Goal: Information Seeking & Learning: Find specific page/section

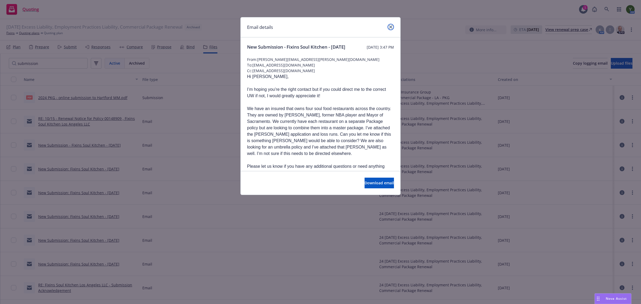
click at [389, 27] on icon "close" at bounding box center [390, 26] width 3 height 3
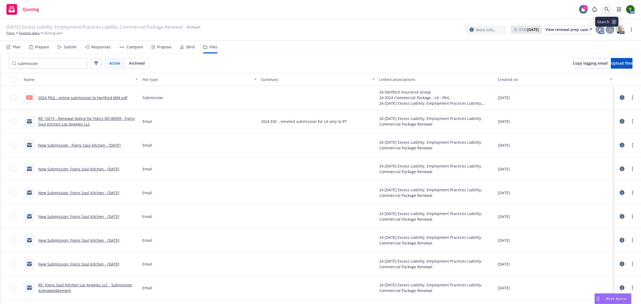
click at [611, 11] on link at bounding box center [607, 9] width 11 height 11
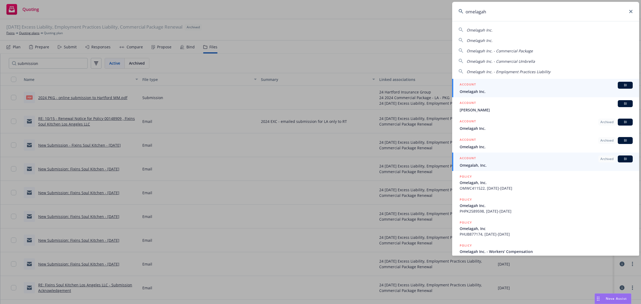
type input "omelagah"
click at [504, 82] on div "ACCOUNT BI" at bounding box center [546, 85] width 173 height 7
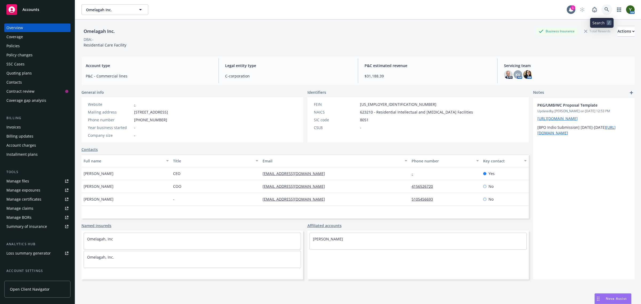
click at [605, 11] on icon at bounding box center [607, 9] width 5 height 5
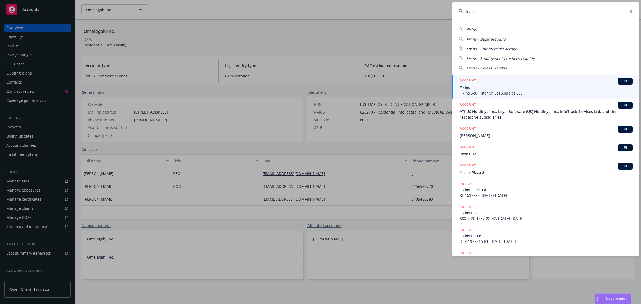
type input "fixins"
click at [473, 88] on span "Fixins" at bounding box center [546, 88] width 173 height 6
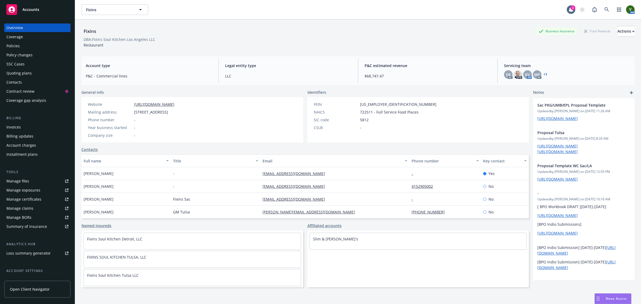
click at [25, 47] on div "Policies" at bounding box center [37, 46] width 62 height 9
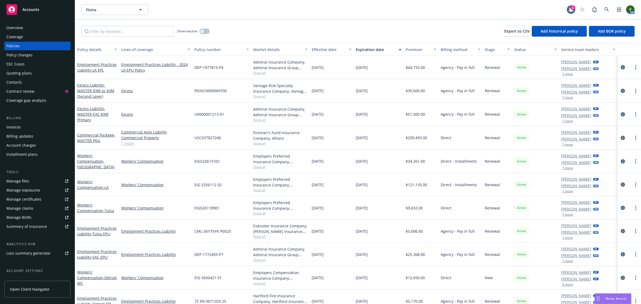
click at [216, 67] on span "DEP-1977815-P4" at bounding box center [208, 68] width 29 height 6
copy span "DEP-1977815-P4"
click at [609, 7] on link at bounding box center [607, 9] width 11 height 11
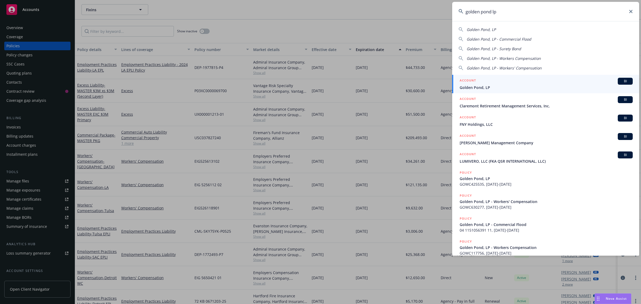
type input "golden pond lp"
click at [472, 88] on span "Golden Pond, LP" at bounding box center [546, 88] width 173 height 6
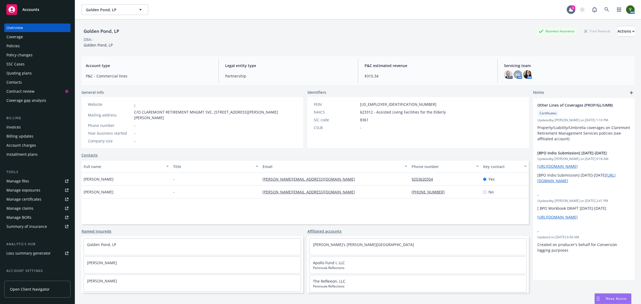
click at [13, 47] on div "Policies" at bounding box center [12, 46] width 13 height 9
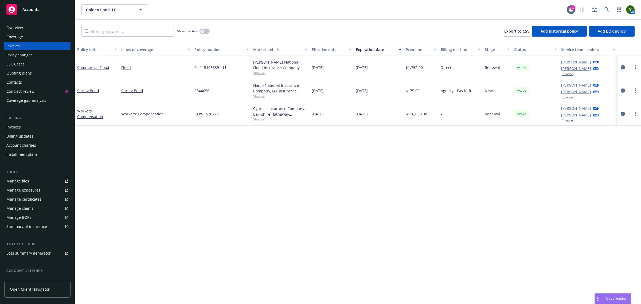
click at [210, 69] on span "04 1151056391 11" at bounding box center [210, 68] width 32 height 6
click at [210, 67] on span "04 1151056391 11" at bounding box center [210, 68] width 32 height 6
copy span "04 1151056391 11"
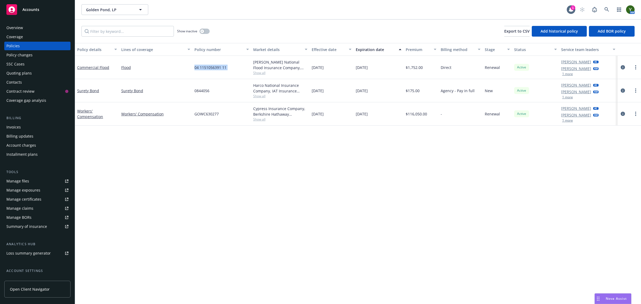
click at [21, 71] on div "Quoting plans" at bounding box center [18, 73] width 25 height 9
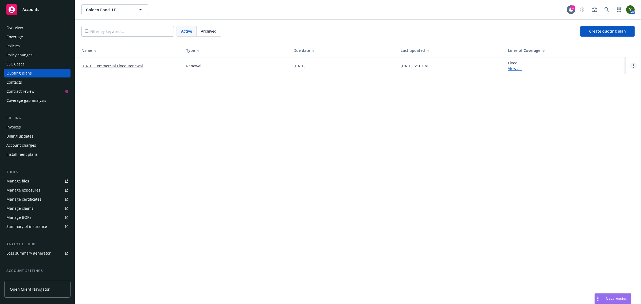
click at [631, 66] on link "Open options" at bounding box center [634, 66] width 6 height 6
click at [607, 64] on span "Archive" at bounding box center [596, 61] width 26 height 5
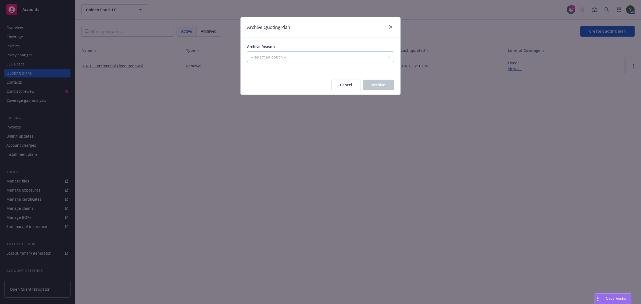
click at [266, 57] on select "-- select an option -- All policies in this renewal plan are auto-renewed Creat…" at bounding box center [320, 57] width 147 height 11
select select "ARCHIVED_RENEWAL_POLICY_AUTO_RENEWED"
click at [247, 52] on select "-- select an option -- All policies in this renewal plan are auto-renewed Creat…" at bounding box center [320, 57] width 147 height 11
click at [376, 85] on span "Archive" at bounding box center [378, 84] width 13 height 5
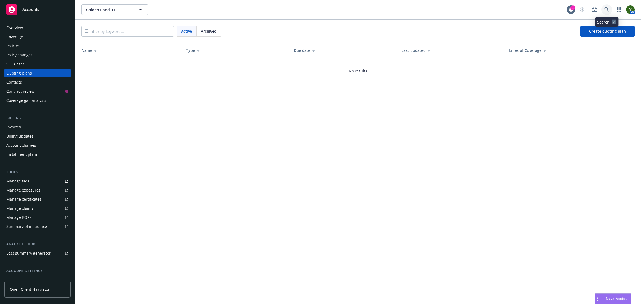
click at [609, 9] on link at bounding box center [607, 9] width 11 height 11
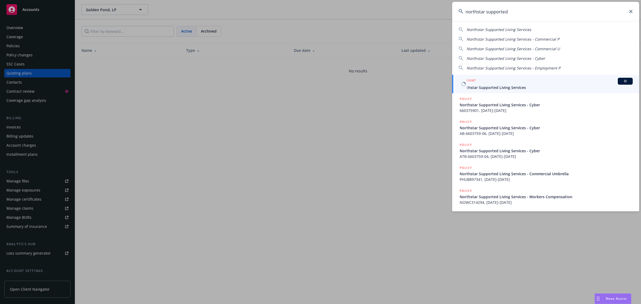
type input "northstar supported"
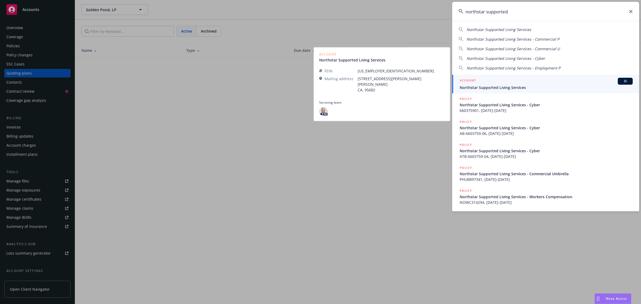
click at [486, 90] on span "Northstar Supported Living Services" at bounding box center [546, 88] width 173 height 6
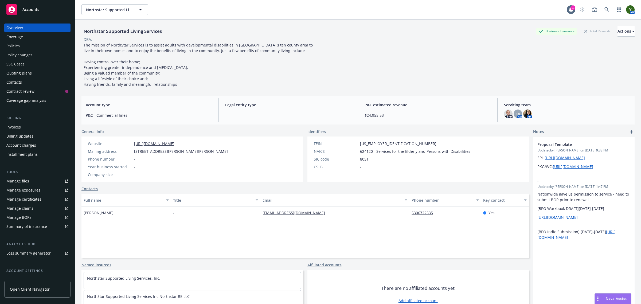
click at [18, 48] on div "Policies" at bounding box center [12, 46] width 13 height 9
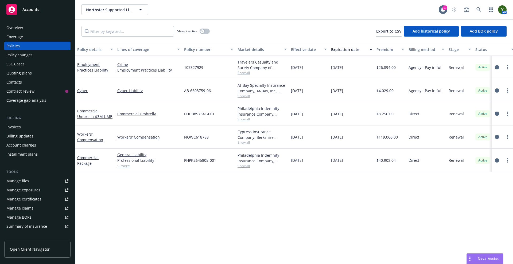
click at [195, 162] on span "PHPK2645805-001" at bounding box center [200, 161] width 32 height 6
copy span "PHPK2645805-001"
click at [205, 138] on span "NOWC618788" at bounding box center [196, 137] width 25 height 6
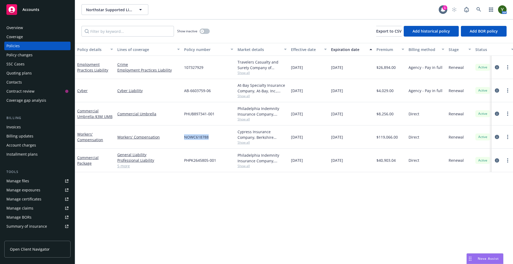
click at [205, 138] on span "NOWC618788" at bounding box center [196, 137] width 25 height 6
copy span "NOWC618788"
click at [201, 115] on span "PHUB897341-001" at bounding box center [199, 114] width 30 height 6
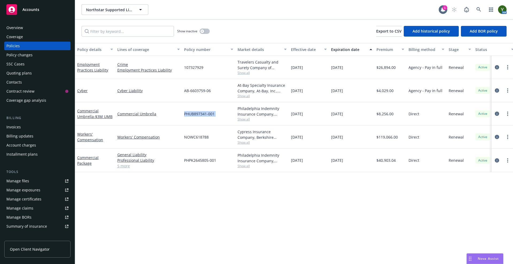
click at [201, 115] on span "PHUB897341-001" at bounding box center [199, 114] width 30 height 6
copy span "PHUB897341-001"
click at [189, 90] on span "AB-6603759-06" at bounding box center [197, 91] width 27 height 6
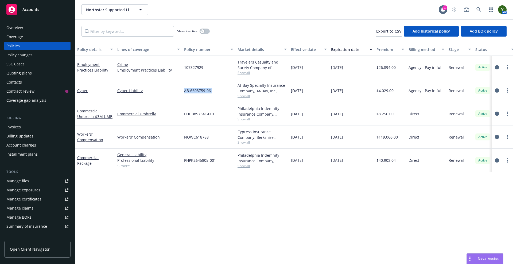
copy span "AB-6603759-06"
click at [495, 139] on icon "circleInformation" at bounding box center [497, 137] width 4 height 4
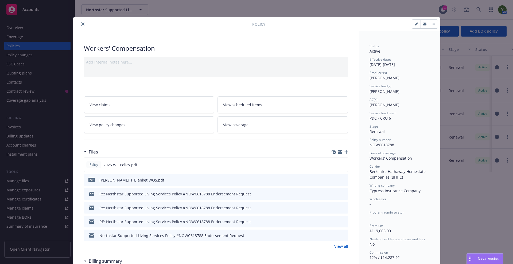
click at [81, 24] on icon "close" at bounding box center [82, 23] width 3 height 3
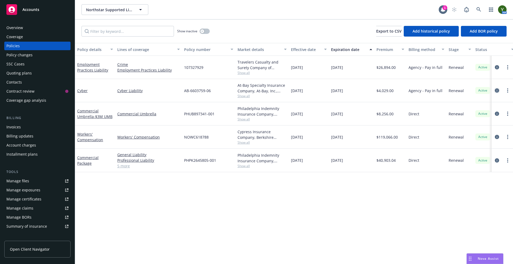
click at [495, 90] on icon "circleInformation" at bounding box center [497, 90] width 4 height 4
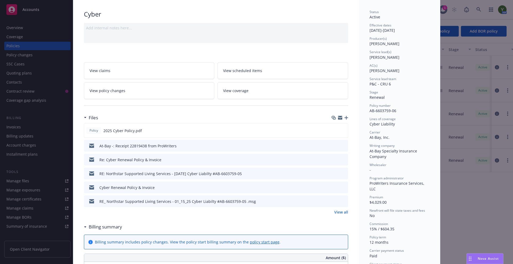
scroll to position [45, 0]
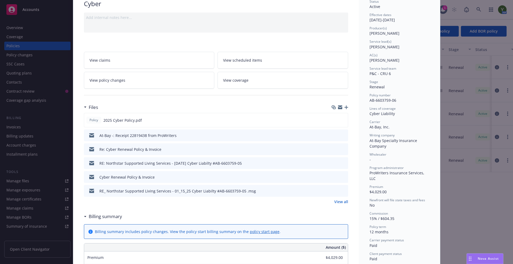
click at [375, 143] on span "At-Bay Specialty Insurance Company" at bounding box center [393, 143] width 49 height 11
click at [377, 131] on div "Status Active Effective dates 01/15/2025 - 01/15/2026 Producer(s) Jeff Chenu Se…" at bounding box center [399, 130] width 60 height 263
click at [377, 129] on span "At-Bay, Inc." at bounding box center [379, 127] width 20 height 5
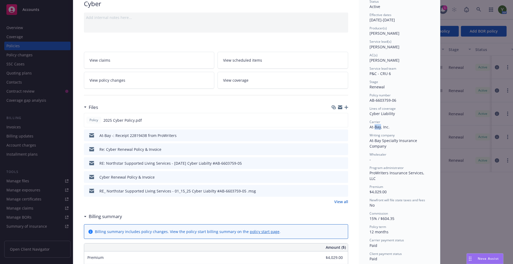
click at [377, 129] on span "At-Bay, Inc." at bounding box center [379, 127] width 20 height 5
copy span "At-Bay, Inc."
click at [375, 176] on div "Program administrator ProWriters Insurance Services, LLC" at bounding box center [399, 174] width 60 height 16
click at [377, 174] on span "ProWriters Insurance Services, LLC" at bounding box center [397, 175] width 56 height 11
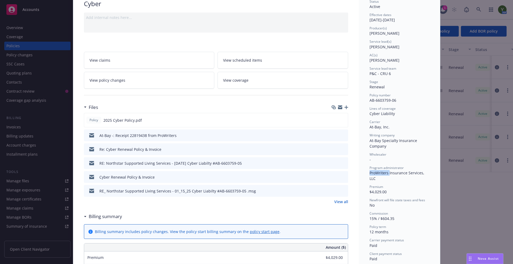
click at [377, 174] on span "ProWriters Insurance Services, LLC" at bounding box center [397, 175] width 56 height 11
copy span "ProWriters Insurance Services, LLC"
